Goal: Information Seeking & Learning: Learn about a topic

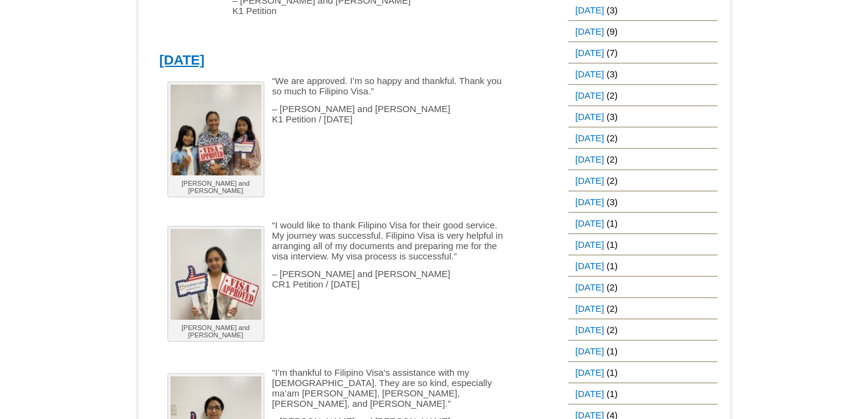
scroll to position [1035, 0]
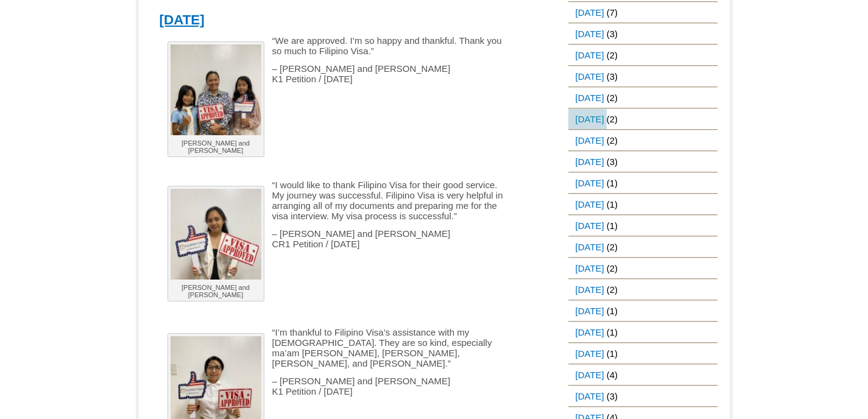
click at [595, 118] on link "[DATE]" at bounding box center [587, 119] width 38 height 20
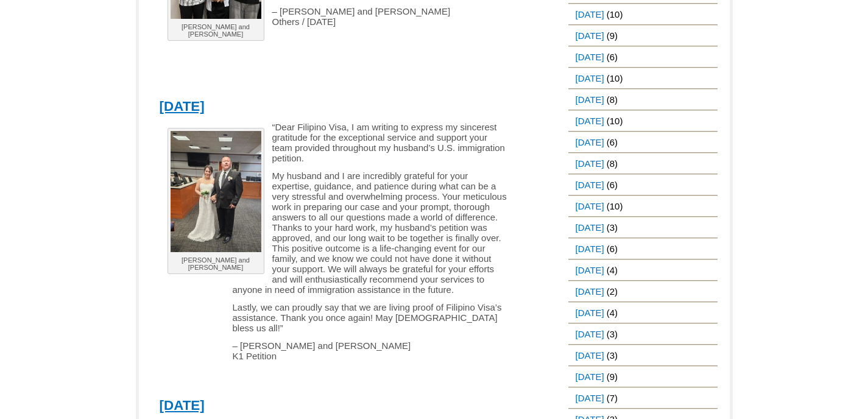
scroll to position [670, 0]
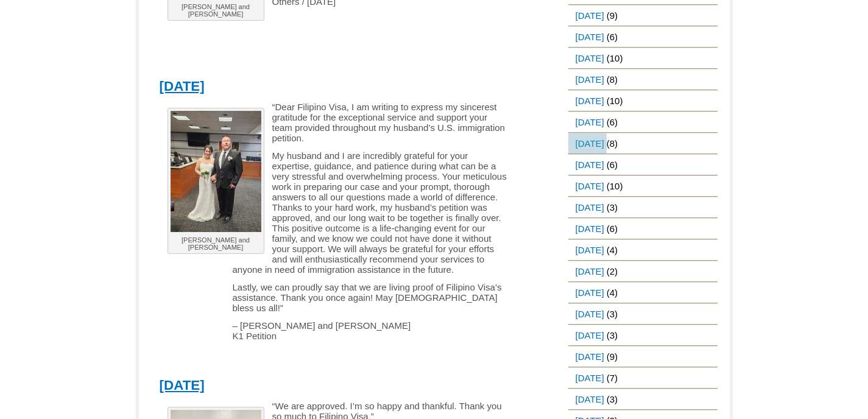
click at [606, 143] on link "[DATE]" at bounding box center [587, 143] width 38 height 20
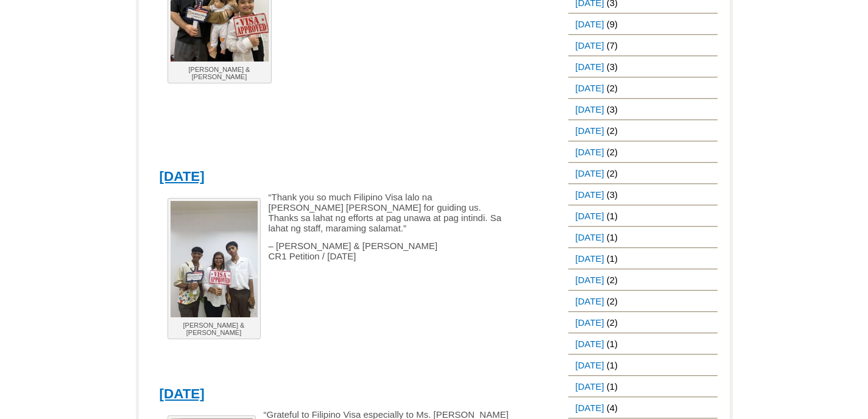
scroll to position [1096, 0]
